Goal: Task Accomplishment & Management: Use online tool/utility

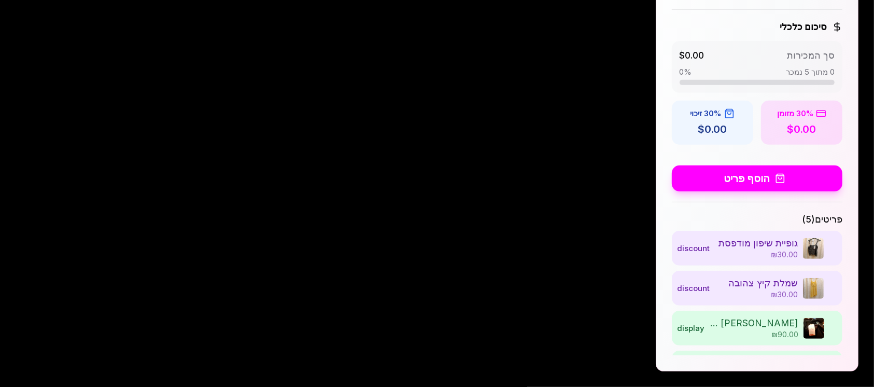
scroll to position [69, 0]
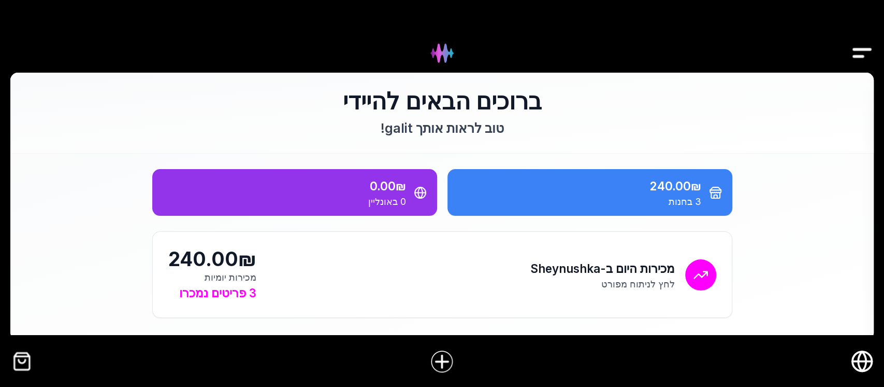
click at [852, 52] on img "Drawer" at bounding box center [862, 53] width 23 height 40
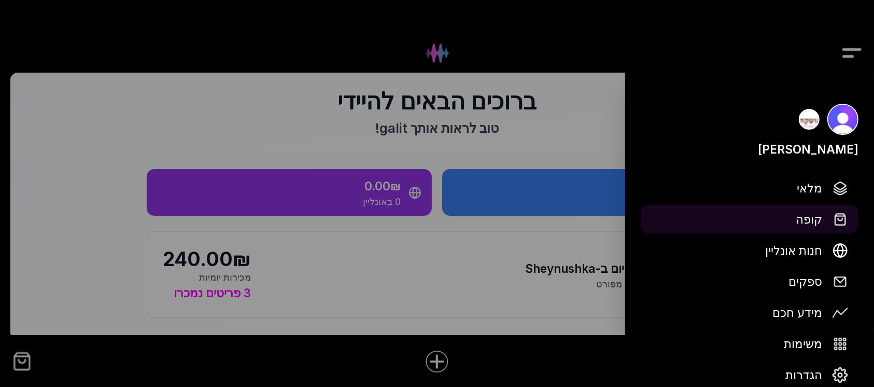
click at [825, 224] on button "קופה" at bounding box center [749, 219] width 218 height 28
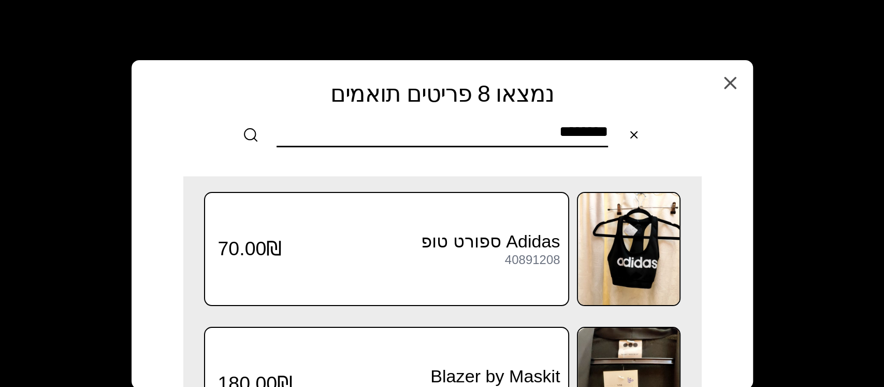
type input "********"
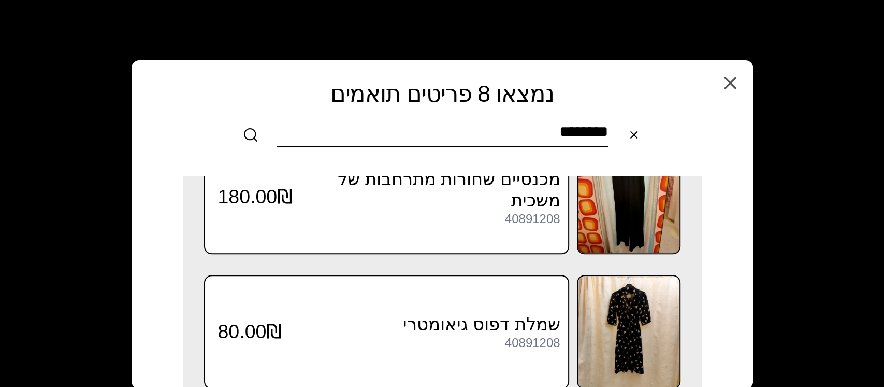
scroll to position [877, 0]
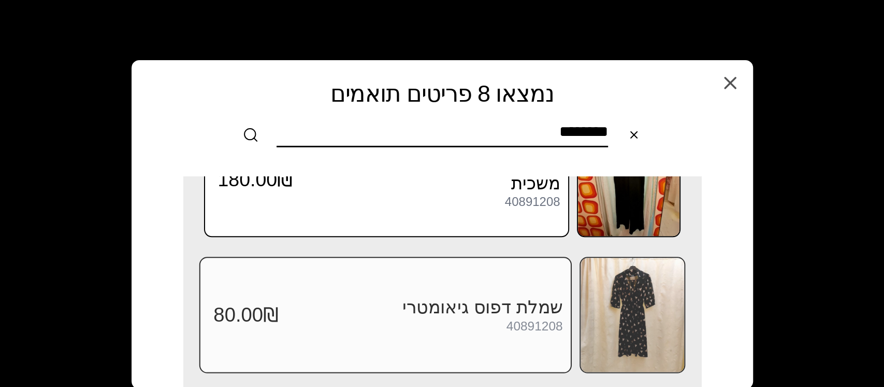
click at [470, 285] on div "שמלת דפוס גיאומטרי 40891208 80.00₪" at bounding box center [385, 314] width 373 height 116
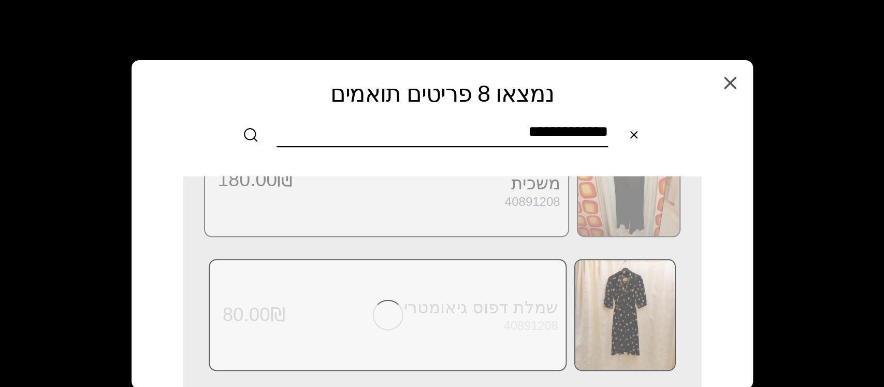
scroll to position [0, 0]
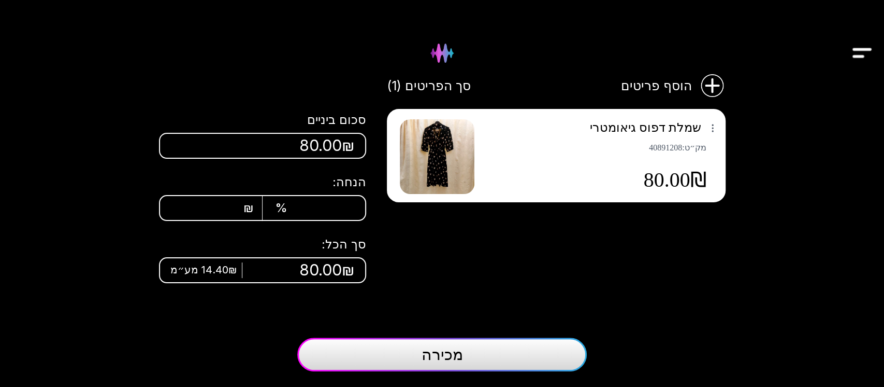
click at [510, 363] on button "מכירה" at bounding box center [442, 354] width 290 height 34
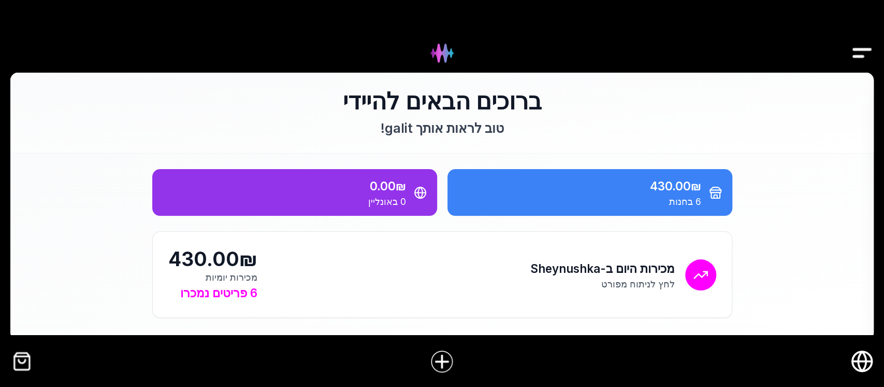
click at [852, 44] on img "Drawer" at bounding box center [862, 53] width 23 height 40
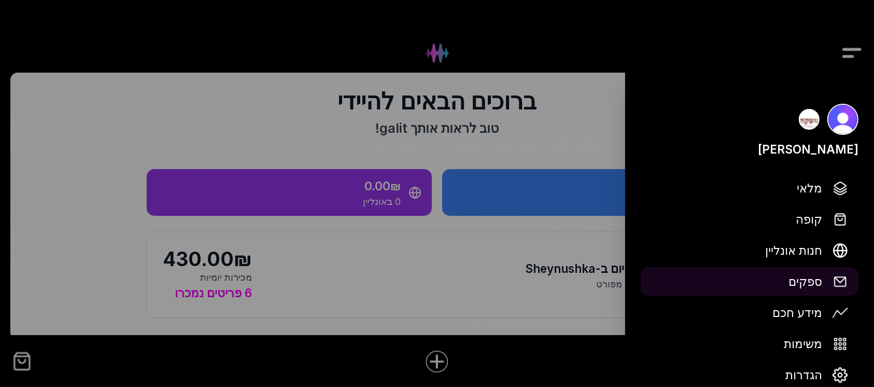
click at [813, 269] on link "ספקים" at bounding box center [749, 281] width 218 height 28
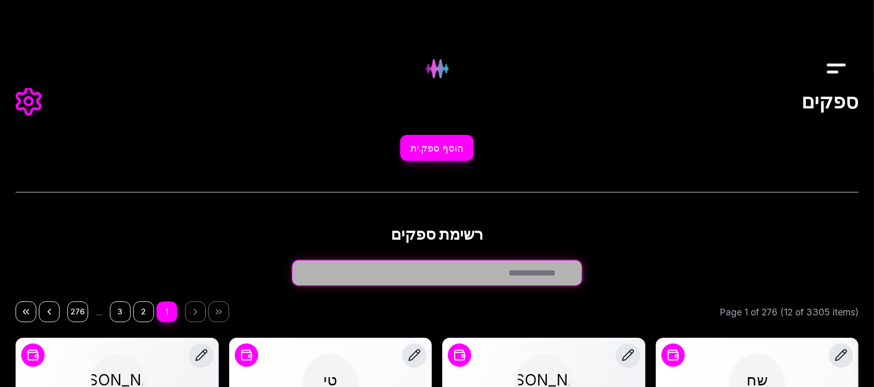
click at [498, 275] on input "חפש ספק.ית..." at bounding box center [437, 273] width 290 height 26
type input "****"
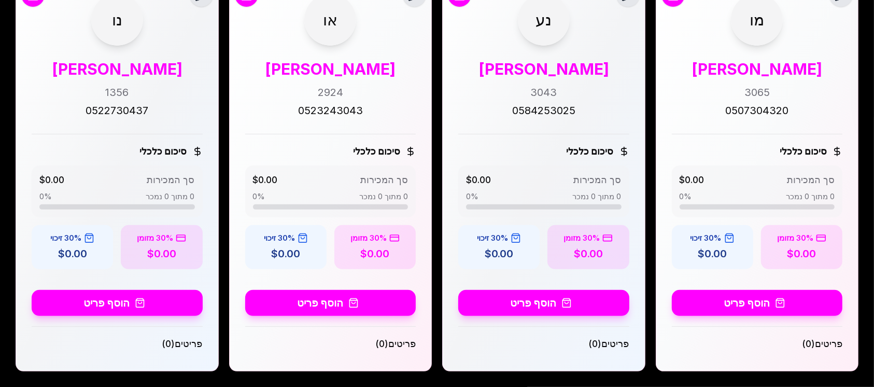
scroll to position [333, 0]
